Goal: Check status: Check status

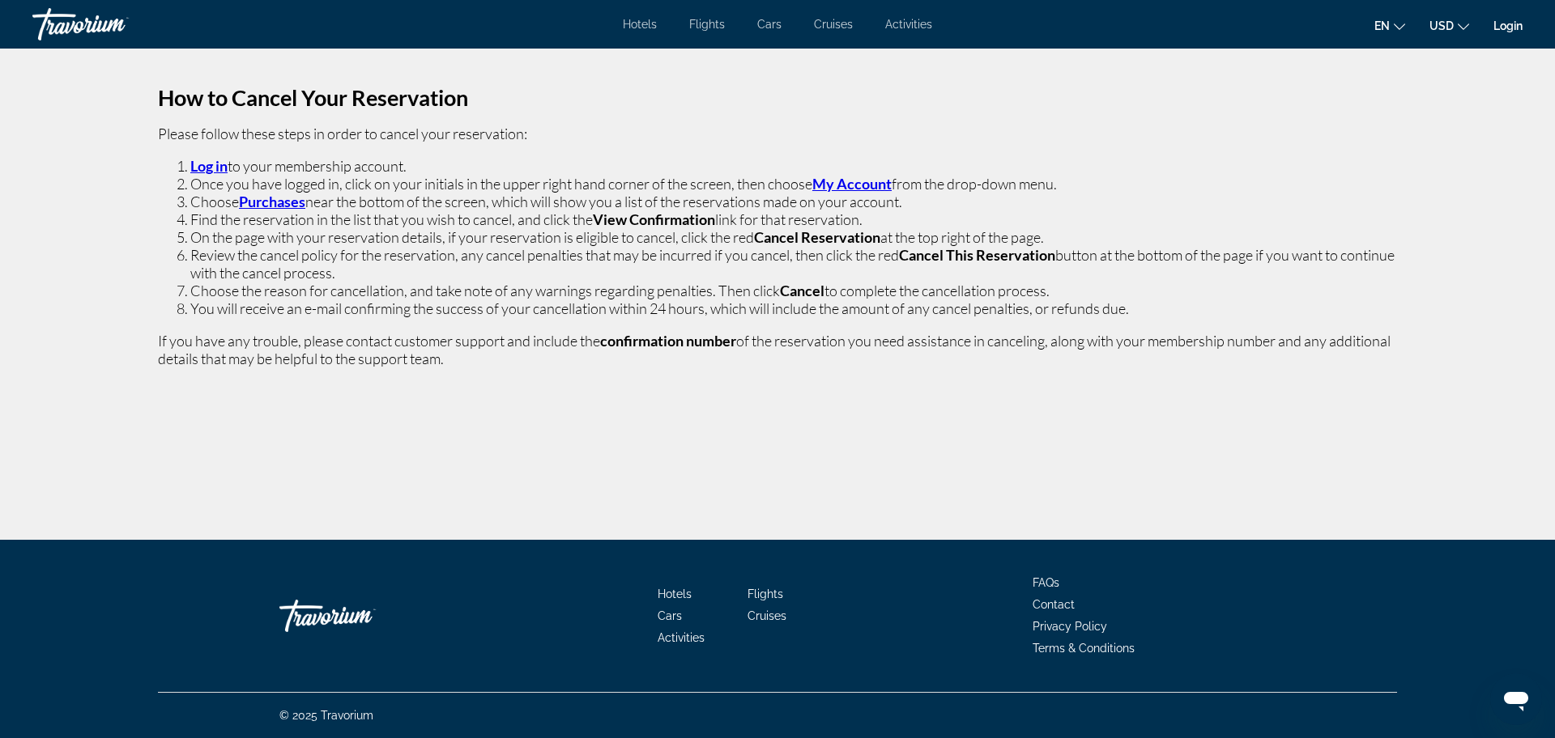
click at [248, 198] on strong "Purchases" at bounding box center [272, 202] width 66 height 18
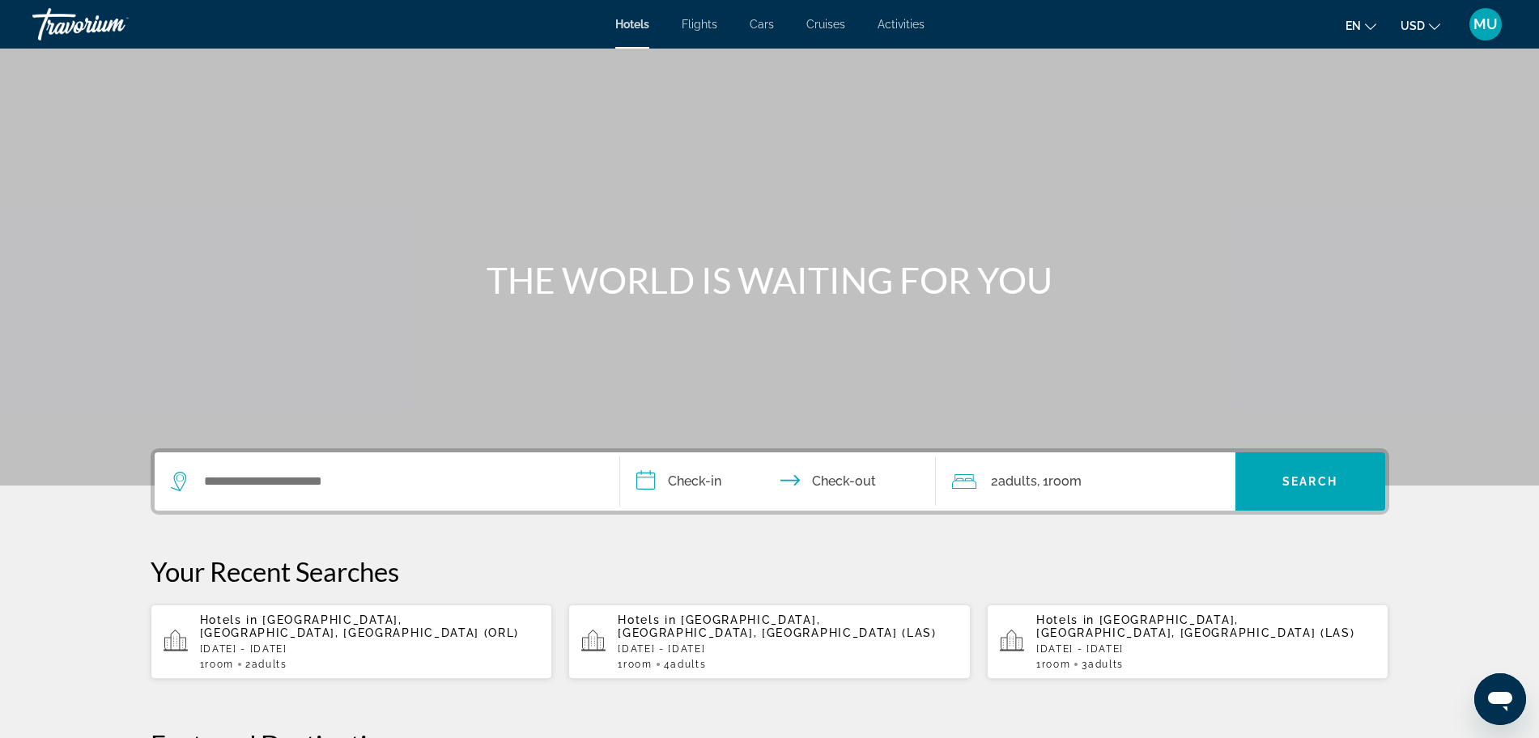
click at [1500, 23] on div "MU" at bounding box center [1486, 24] width 32 height 32
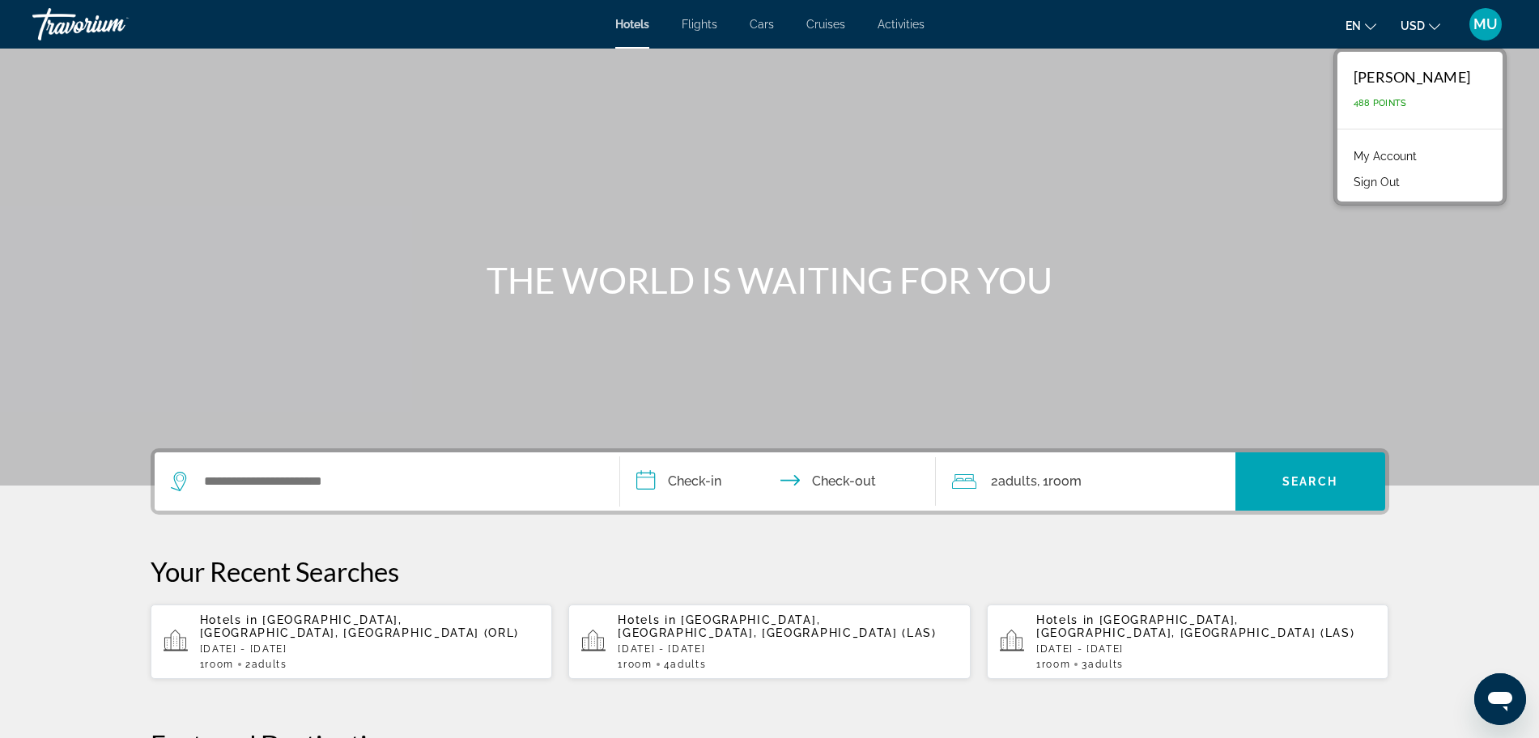
click at [1407, 157] on link "My Account" at bounding box center [1385, 156] width 79 height 21
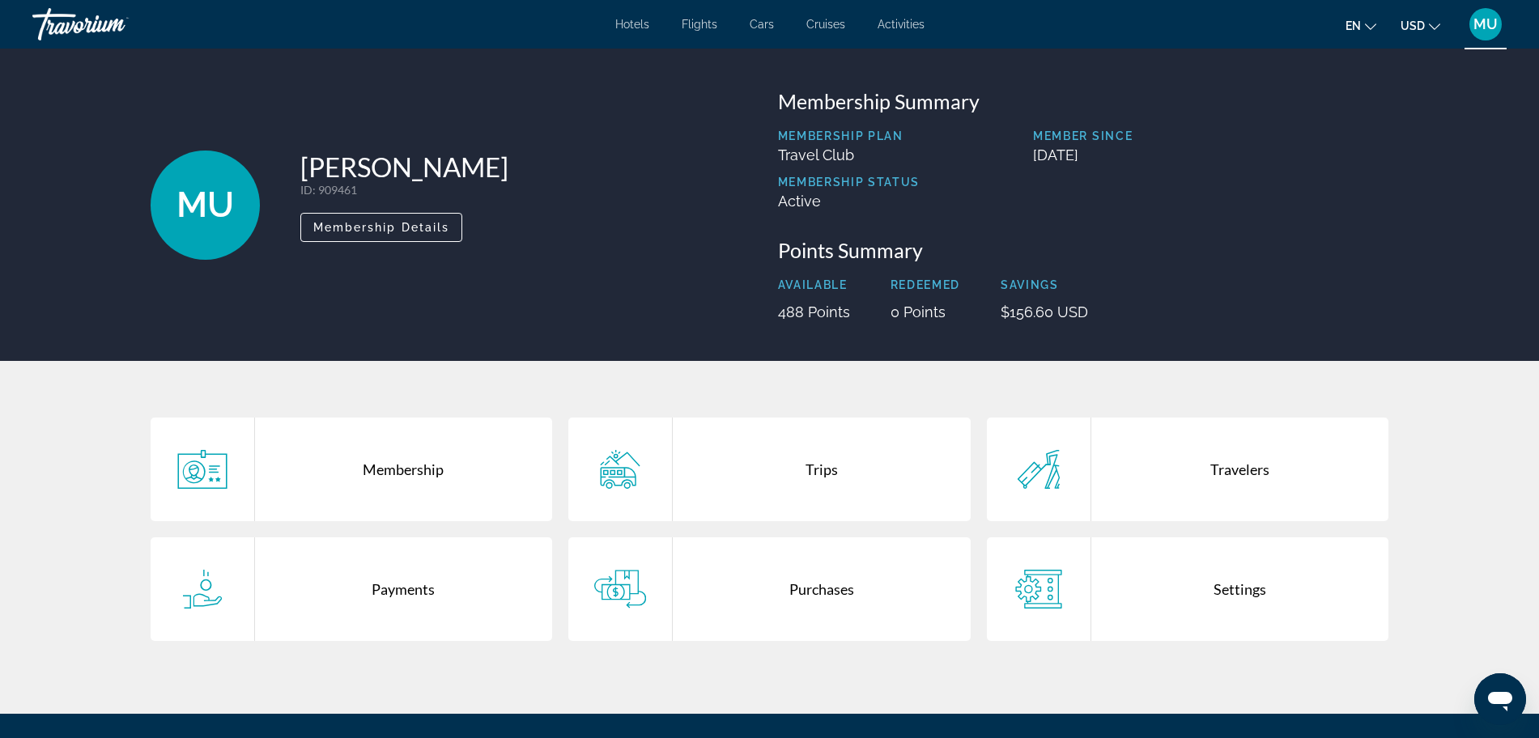
click at [799, 583] on div "Purchases" at bounding box center [822, 590] width 298 height 104
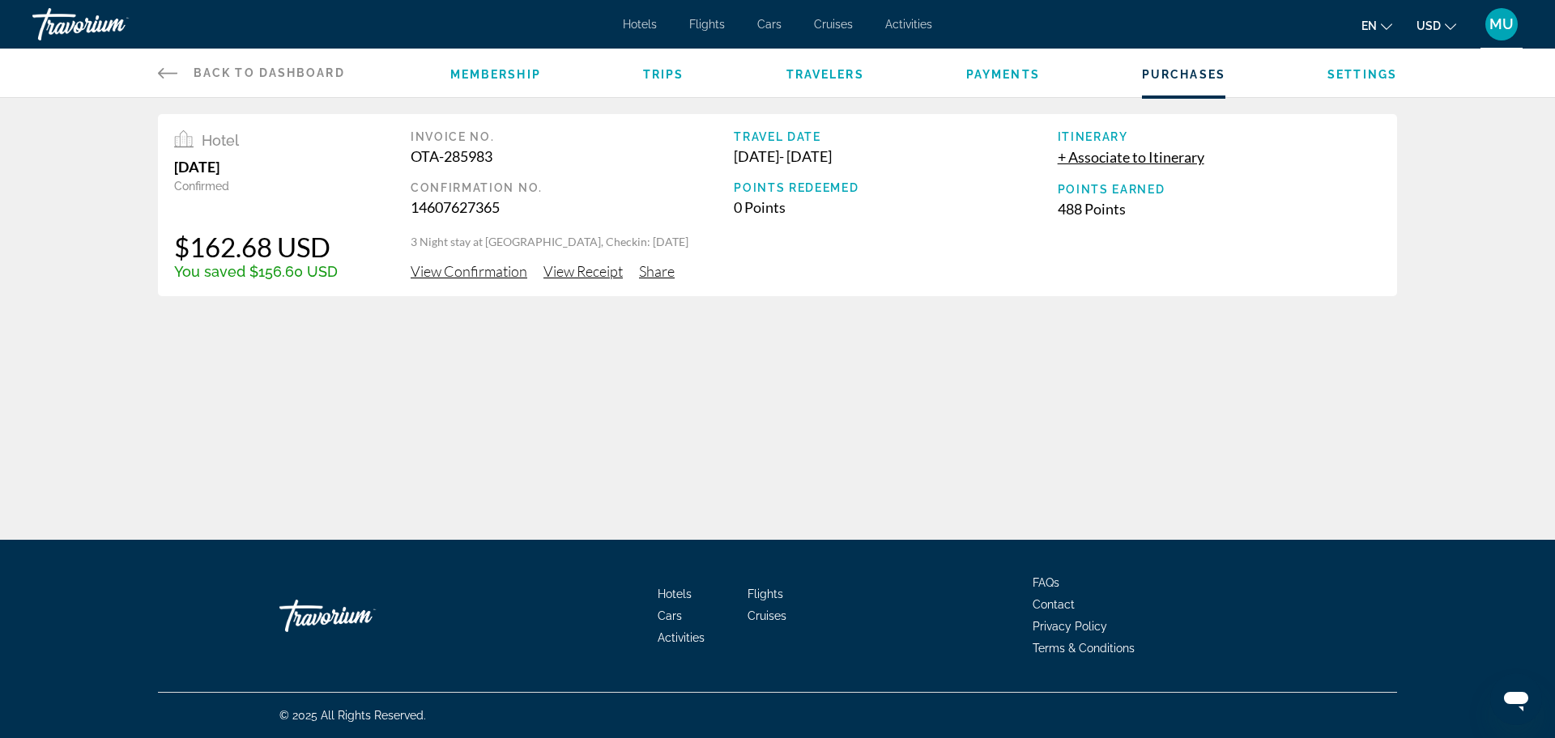
click at [449, 276] on span "View Confirmation" at bounding box center [469, 271] width 117 height 18
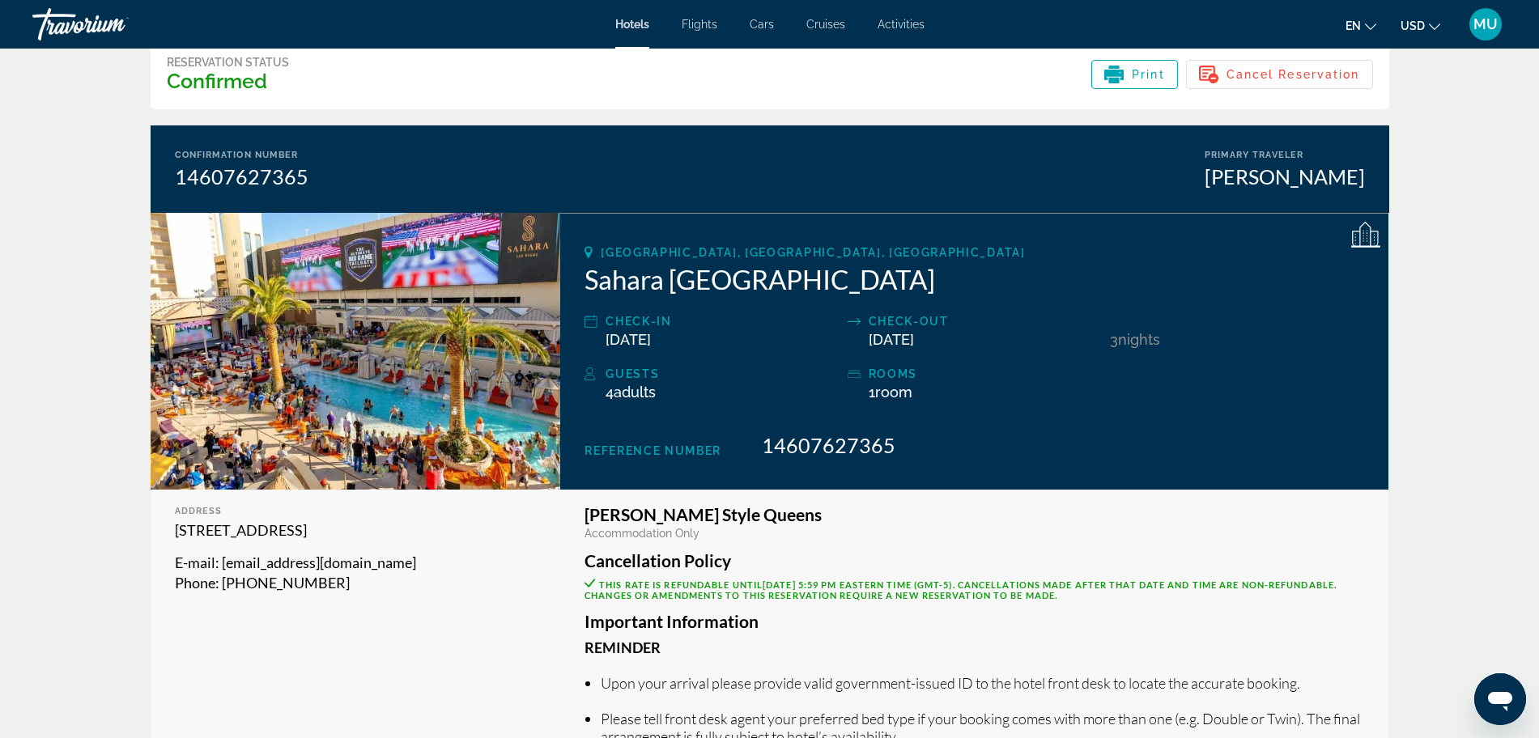
scroll to position [63, 0]
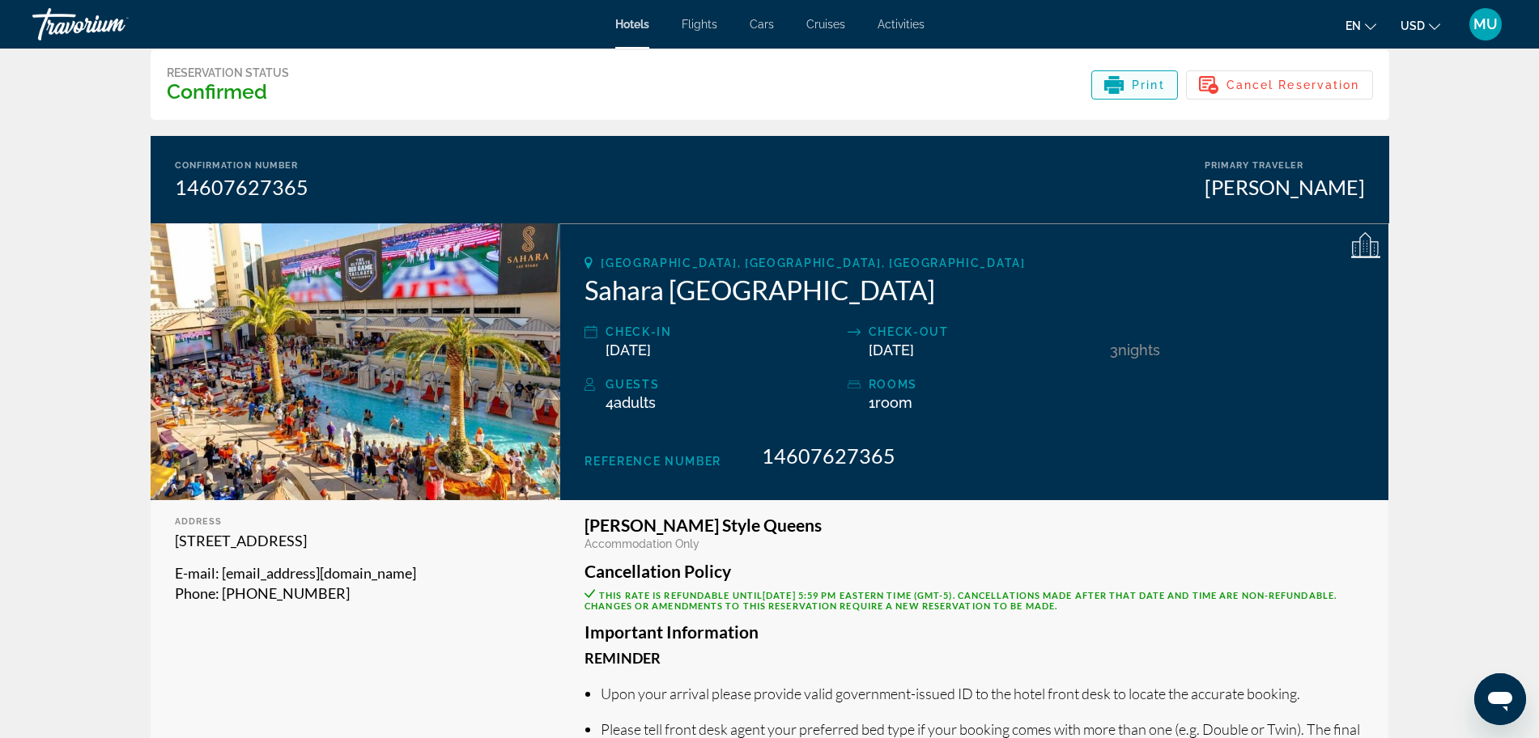
click at [1109, 82] on icon "Main content" at bounding box center [1113, 85] width 19 height 11
